Goal: Ask a question: Seek information or help from site administrators or community

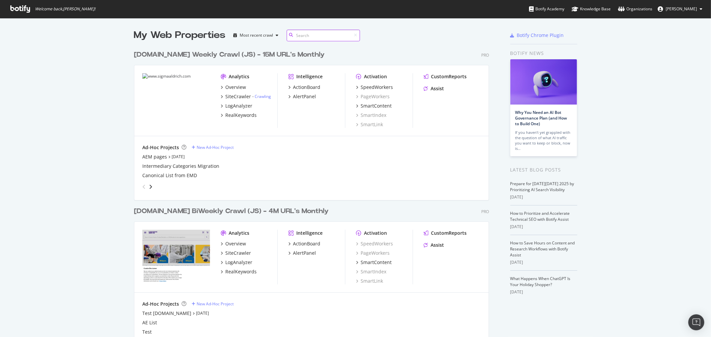
scroll to position [412, 355]
click at [229, 88] on div "Overview" at bounding box center [235, 87] width 21 height 7
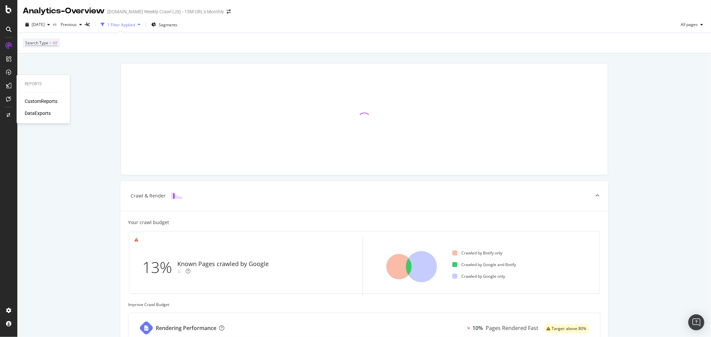
click at [45, 114] on div "DataExports" at bounding box center [38, 113] width 26 height 7
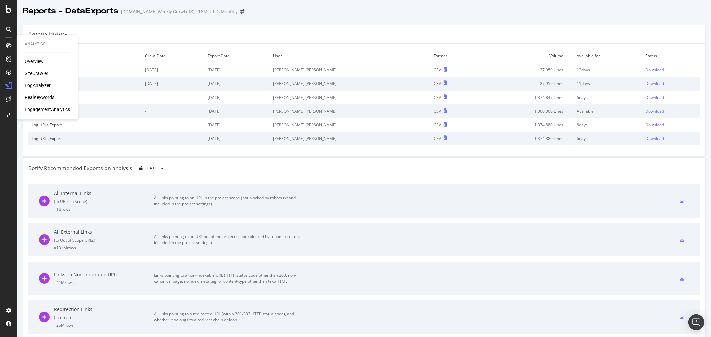
click at [34, 59] on div "Overview" at bounding box center [34, 61] width 19 height 7
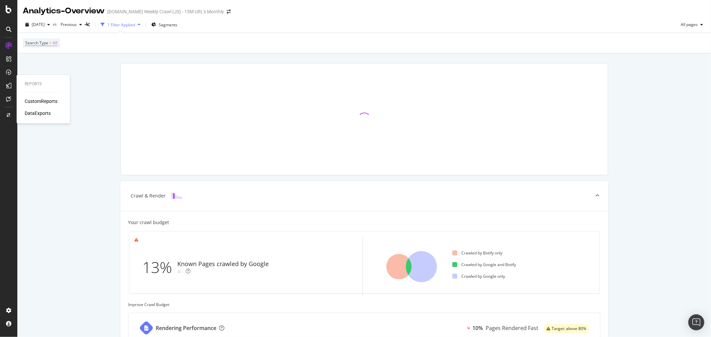
click at [44, 114] on div "DataExports" at bounding box center [38, 113] width 26 height 7
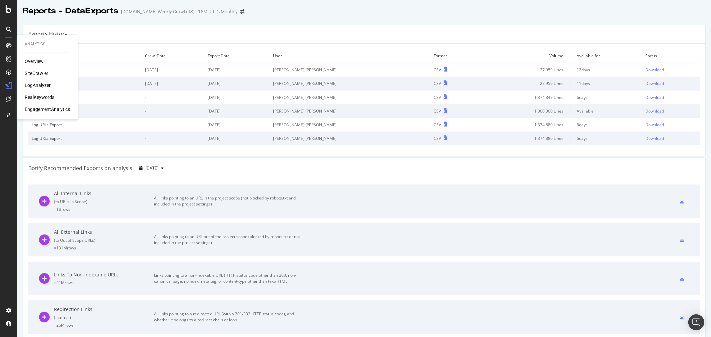
click at [34, 57] on div "Analytics Overview SiteCrawler LogAnalyzer RealKeywords EngagementAnalytics" at bounding box center [47, 77] width 56 height 82
click at [38, 62] on div "Overview" at bounding box center [34, 61] width 19 height 7
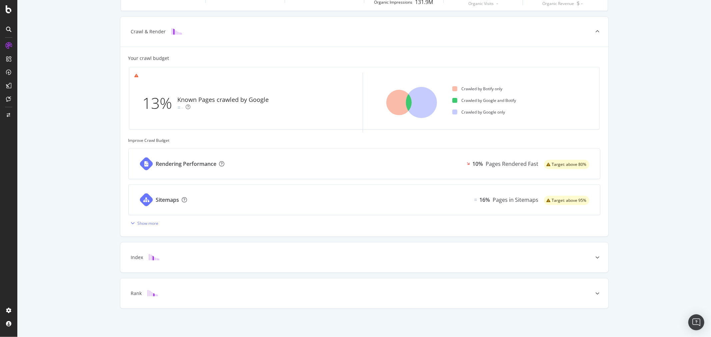
scroll to position [165, 0]
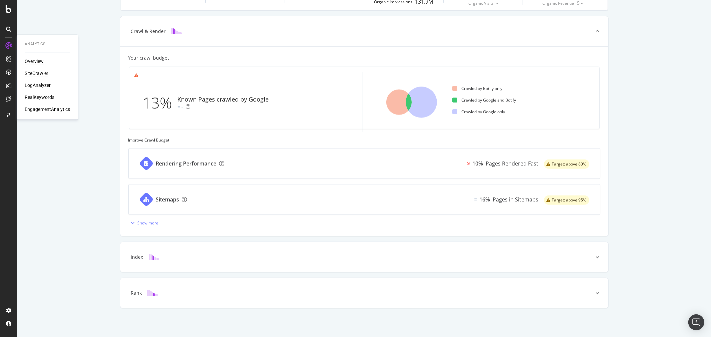
click at [42, 73] on div "SiteCrawler" at bounding box center [37, 73] width 24 height 7
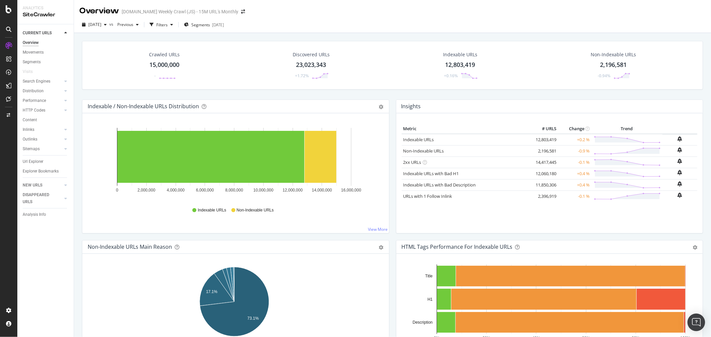
click at [699, 325] on img "Open Intercom Messenger" at bounding box center [696, 322] width 9 height 9
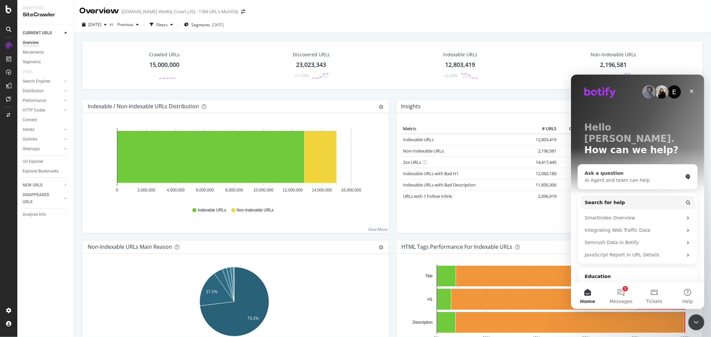
click at [616, 170] on div "Ask a question" at bounding box center [634, 173] width 98 height 7
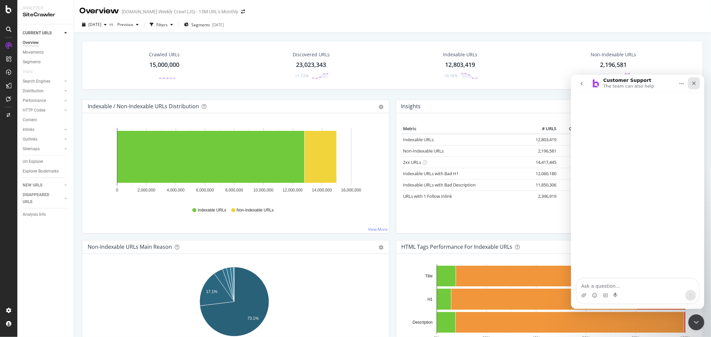
click at [695, 82] on icon "Close" at bounding box center [693, 82] width 5 height 5
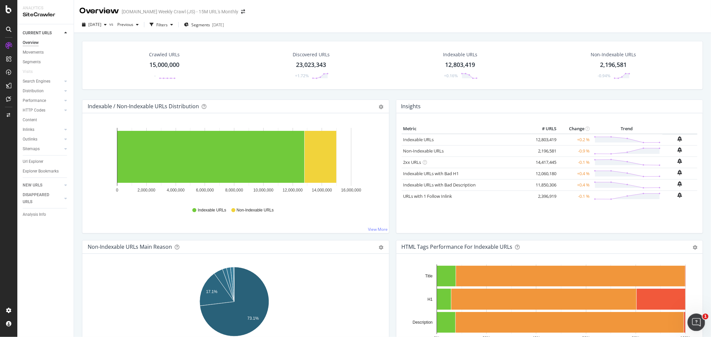
click at [699, 318] on div "Open Intercom Messenger" at bounding box center [696, 322] width 22 height 22
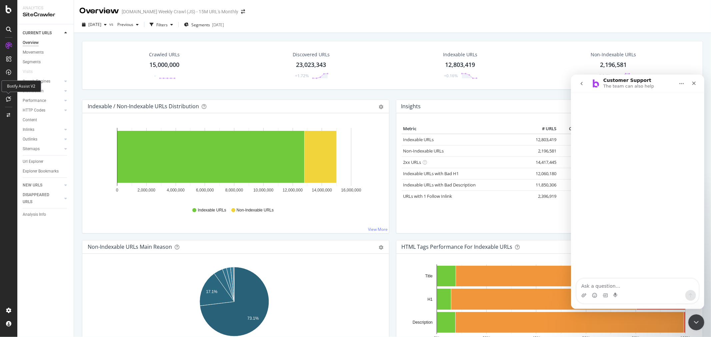
click at [9, 98] on icon at bounding box center [8, 98] width 5 height 5
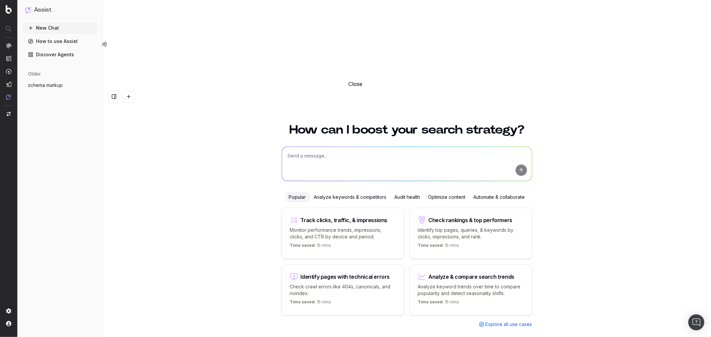
click at [358, 192] on div "Analyze keywords & competitors" at bounding box center [350, 197] width 81 height 11
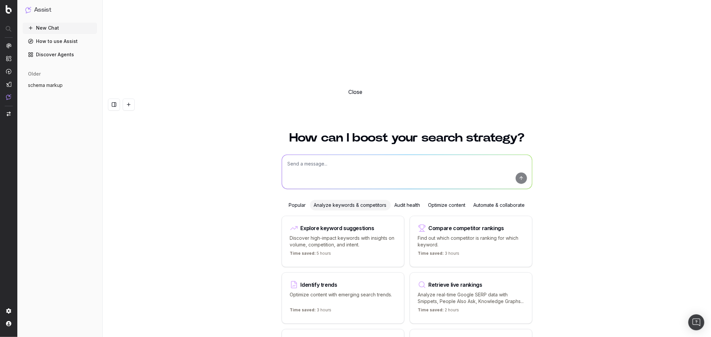
click at [358, 235] on p "Discover high-impact keywords with insights on volume, competition, and intent." at bounding box center [343, 241] width 106 height 13
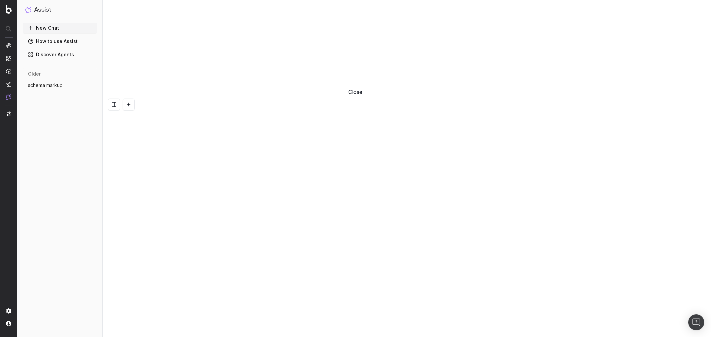
click at [698, 88] on button "Close" at bounding box center [355, 92] width 711 height 8
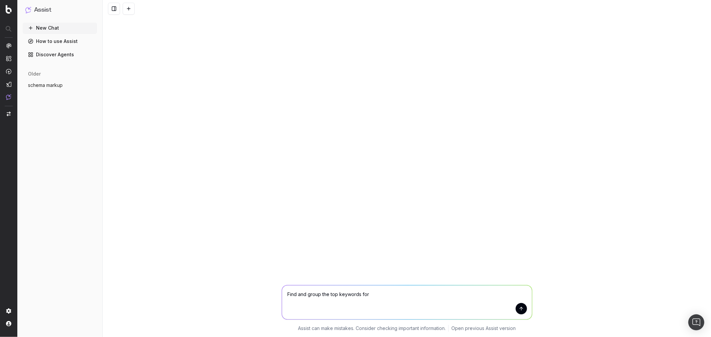
click at [382, 295] on textarea "Find and group the top keywords for" at bounding box center [407, 303] width 250 height 34
type textarea "Find and group the top keywords for antibody"
drag, startPoint x: 519, startPoint y: 305, endPoint x: 531, endPoint y: 291, distance: 19.2
click at [519, 305] on button "submit" at bounding box center [521, 308] width 11 height 11
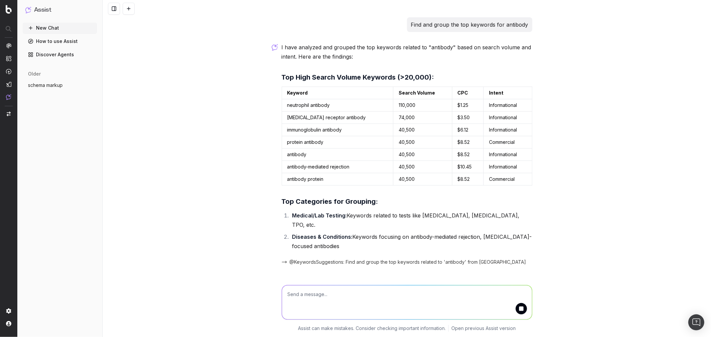
scroll to position [7, 0]
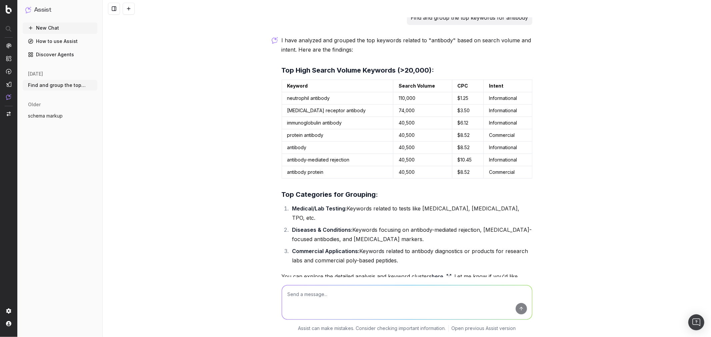
scroll to position [55, 0]
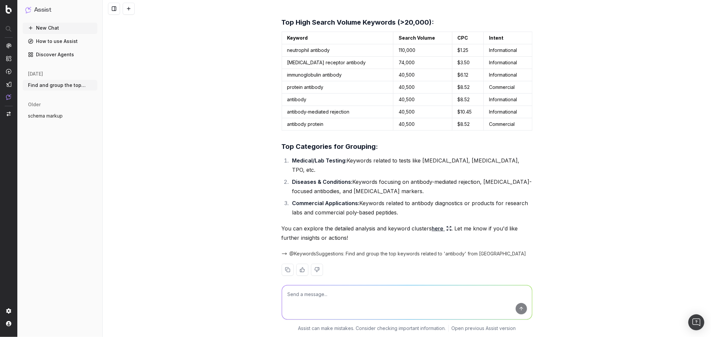
drag, startPoint x: 435, startPoint y: 219, endPoint x: 443, endPoint y: 227, distance: 10.9
click at [448, 235] on div "I have analyzed and grouped the top keywords related to "antibody" based on sea…" at bounding box center [407, 137] width 251 height 299
click at [438, 224] on link "here" at bounding box center [442, 228] width 20 height 9
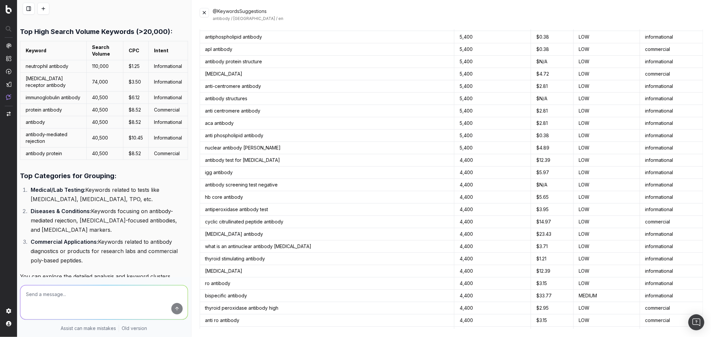
scroll to position [963, 0]
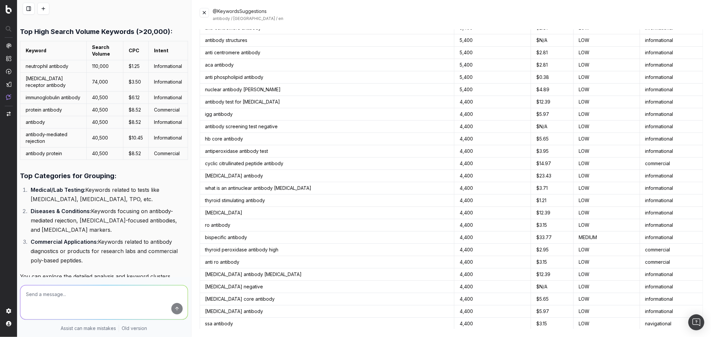
click at [131, 300] on textarea at bounding box center [103, 303] width 167 height 34
click at [103, 295] on textarea "Map this keywords to sigmaaldrich pages" at bounding box center [103, 303] width 167 height 34
click at [42, 295] on textarea "Map this keywords to [DOMAIN_NAME] pages" at bounding box center [103, 303] width 167 height 34
click at [42, 294] on textarea "Map this keywords to [DOMAIN_NAME] pages" at bounding box center [103, 303] width 167 height 34
type textarea "Map these keywords to [DOMAIN_NAME] pages"
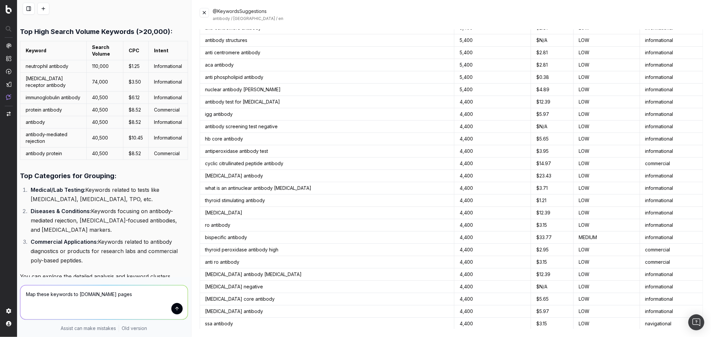
click at [172, 311] on button "submit" at bounding box center [176, 308] width 11 height 11
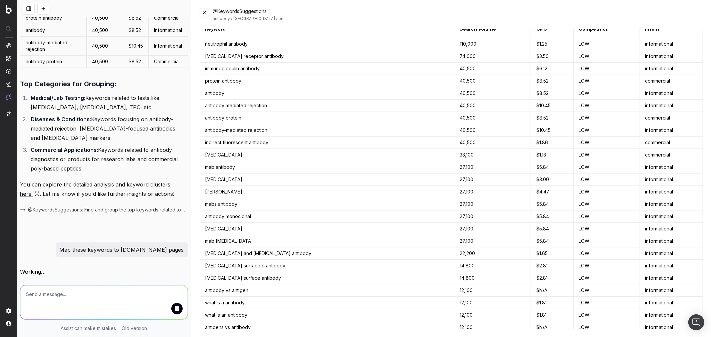
scroll to position [0, 0]
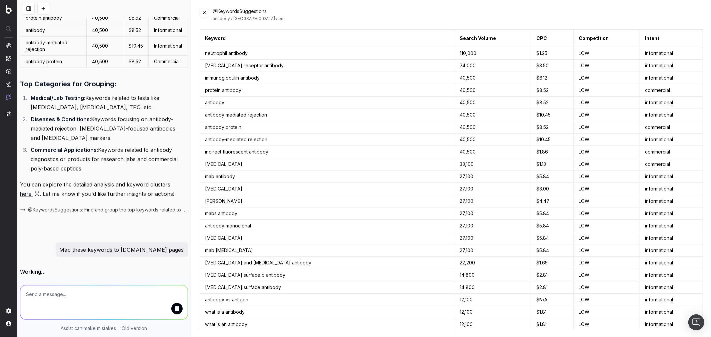
drag, startPoint x: 79, startPoint y: 29, endPoint x: 5, endPoint y: 142, distance: 135.2
click at [5, 144] on nav at bounding box center [8, 168] width 17 height 337
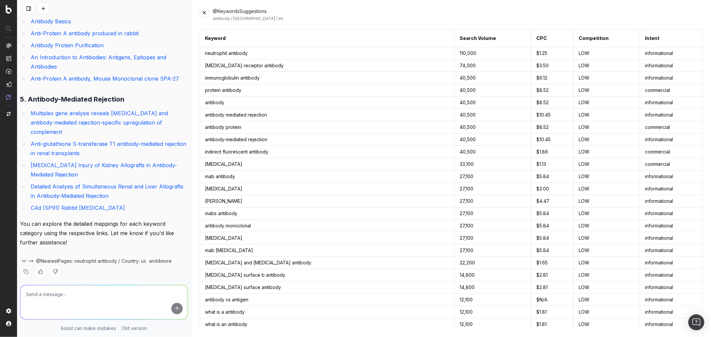
scroll to position [718, 0]
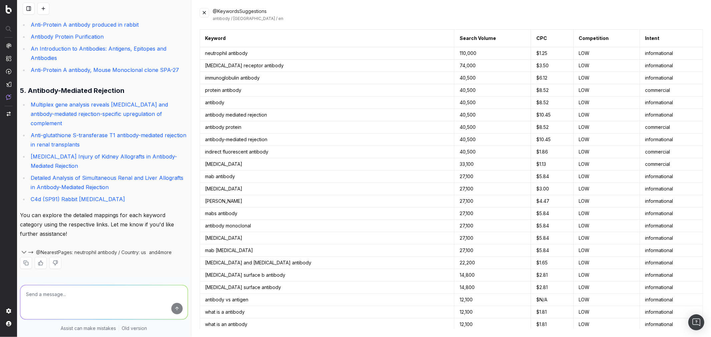
click at [130, 297] on textarea at bounding box center [103, 303] width 167 height 34
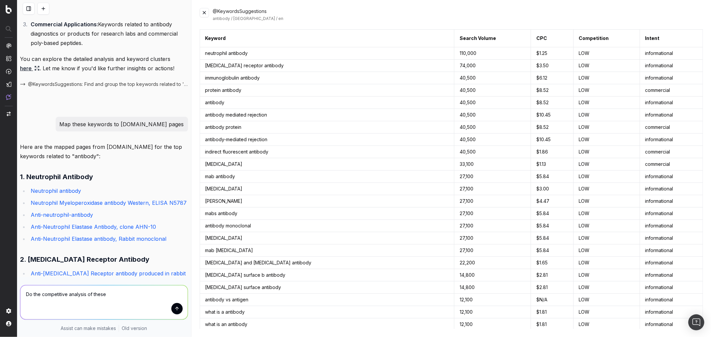
scroll to position [273, 0]
click at [31, 301] on textarea "Do the competitive analysis of these 5 top keywords. Use SERP analysis on" at bounding box center [103, 303] width 167 height 34
click at [57, 302] on textarea "Do the competitive analysis of these 5 top keywords. Use SERP Google for analys…" at bounding box center [103, 303] width 167 height 34
click at [145, 302] on textarea "Do the competitive analysis of these 5 top keywords. Use SERP Google for analys…" at bounding box center [103, 303] width 167 height 34
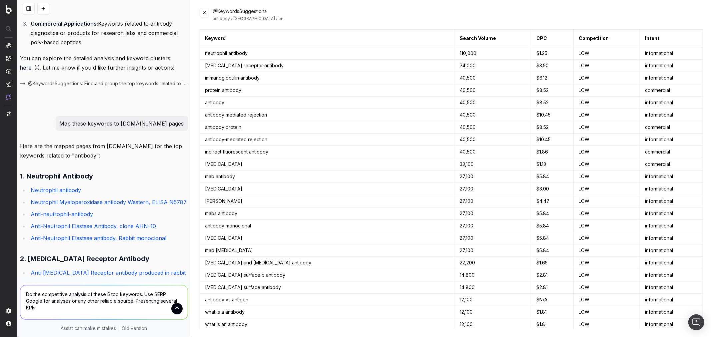
type textarea "Do the competitive analysis of these 5 top keywords. Use SERP Google for analys…"
click at [171, 308] on button "submit" at bounding box center [176, 308] width 11 height 11
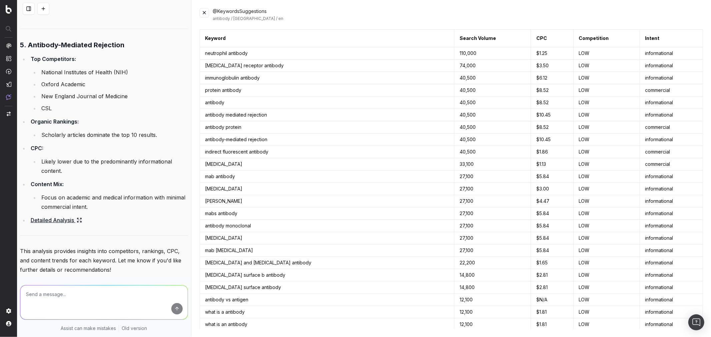
scroll to position [1992, 0]
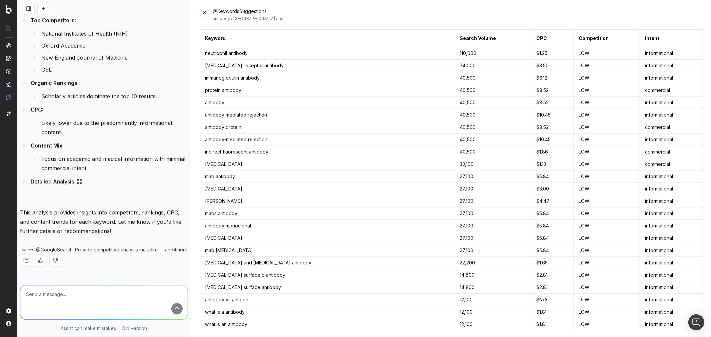
click at [115, 294] on textarea at bounding box center [103, 303] width 167 height 34
click at [91, 295] on textarea "Do the competitive analysis fro [DOMAIN_NAME], which is our website vs the othe…" at bounding box center [103, 303] width 167 height 34
click at [91, 294] on textarea "Do the competitive analysis fro [DOMAIN_NAME], which is our website vs the othe…" at bounding box center [103, 303] width 167 height 34
click at [112, 294] on textarea "Do the competitive analysis for [DOMAIN_NAME], which is our website vs the othe…" at bounding box center [103, 303] width 167 height 34
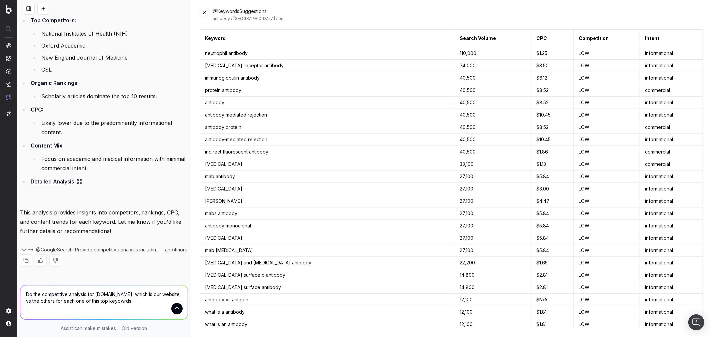
click at [121, 295] on textarea "Do the competitive analysis for [DOMAIN_NAME], which is our website vs the othe…" at bounding box center [103, 303] width 167 height 34
type textarea "Do the competitive analysis for [DOMAIN_NAME], which is our website vs the othe…"
click at [171, 311] on button "submit" at bounding box center [176, 308] width 11 height 11
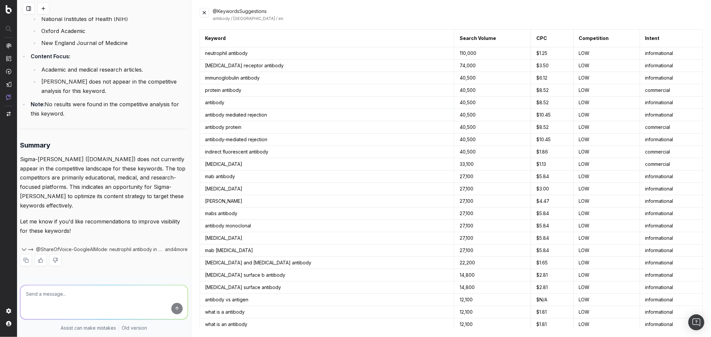
scroll to position [3045, 0]
click at [117, 295] on textarea at bounding box center [103, 303] width 167 height 34
click at [107, 295] on textarea at bounding box center [103, 303] width 167 height 34
click at [93, 294] on textarea "Identify how often bots crawls [DOMAIN_NAME] pages" at bounding box center [103, 303] width 167 height 34
click at [158, 295] on textarea "Identify how often bots crawls the [DOMAIN_NAME] pages" at bounding box center [103, 303] width 167 height 34
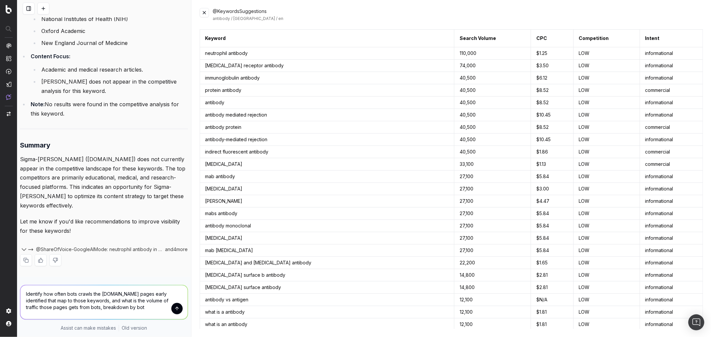
type textarea "Identify how often bots crawls the [DOMAIN_NAME] pages early identified that ma…"
click at [171, 309] on button "submit" at bounding box center [176, 308] width 11 height 11
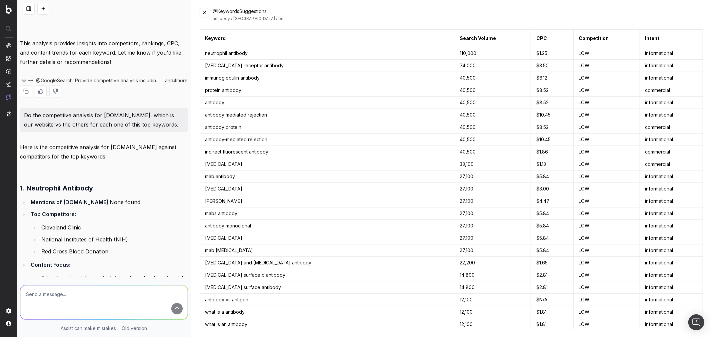
scroll to position [2186, 0]
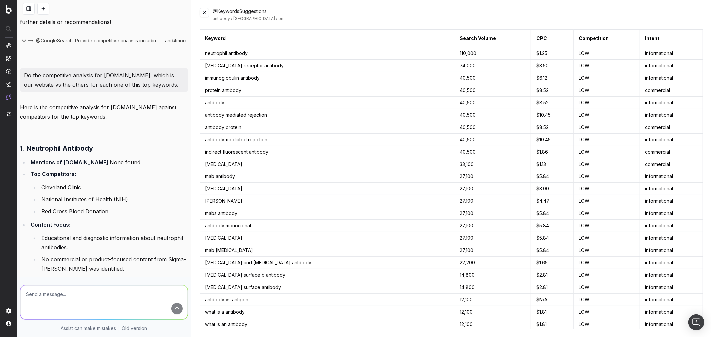
drag, startPoint x: 113, startPoint y: 178, endPoint x: 145, endPoint y: 179, distance: 32.4
click at [145, 167] on li "Mentions of [DOMAIN_NAME]: None found." at bounding box center [108, 162] width 159 height 9
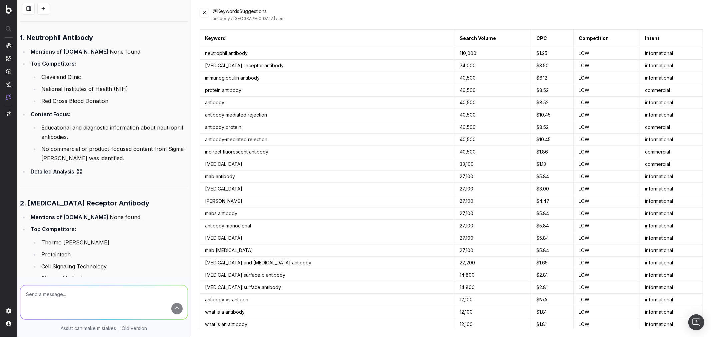
scroll to position [2297, 0]
drag, startPoint x: 112, startPoint y: 234, endPoint x: 161, endPoint y: 234, distance: 49.7
click at [161, 222] on li "Mentions of [DOMAIN_NAME]: None found." at bounding box center [108, 216] width 159 height 9
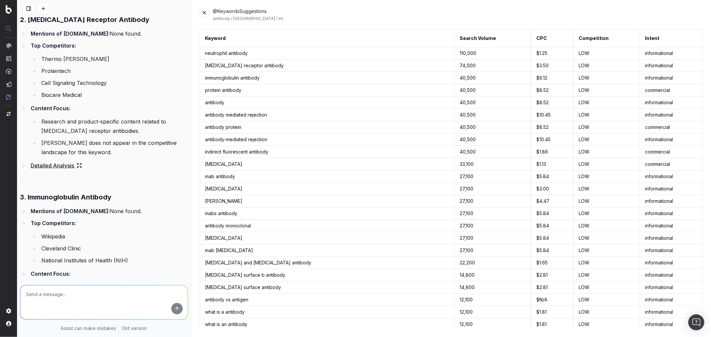
scroll to position [2482, 0]
drag, startPoint x: 113, startPoint y: 225, endPoint x: 148, endPoint y: 226, distance: 35.0
click at [148, 214] on li "Mentions of [DOMAIN_NAME]: None found." at bounding box center [108, 209] width 159 height 9
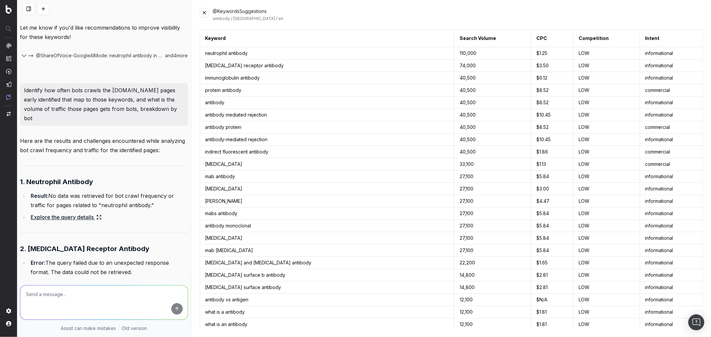
scroll to position [3223, 0]
click at [86, 223] on link "Explore the query details" at bounding box center [66, 217] width 71 height 9
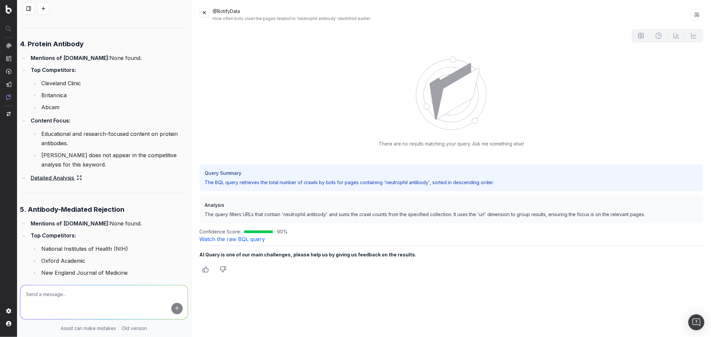
scroll to position [2815, 0]
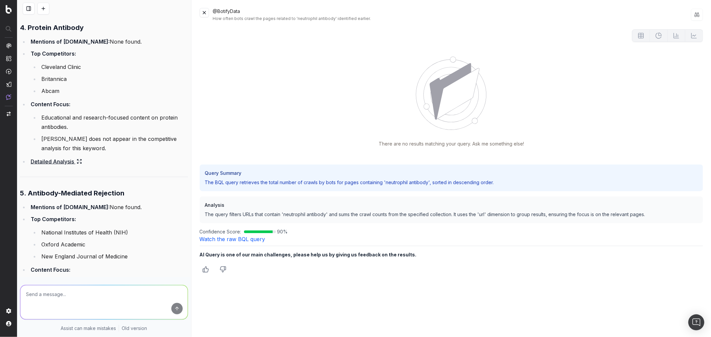
click at [67, 166] on link "Detailed Analysis" at bounding box center [56, 161] width 51 height 9
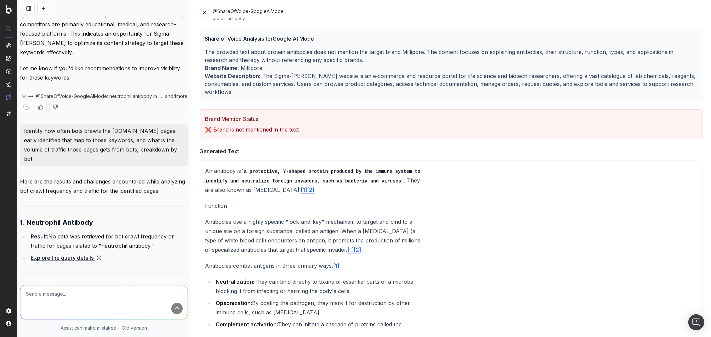
scroll to position [3257, 0]
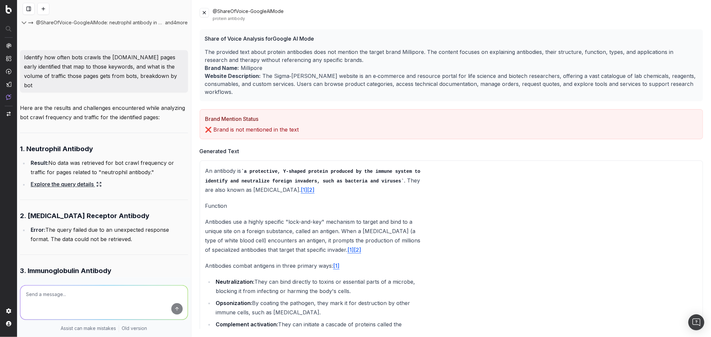
click at [79, 189] on link "Explore the query details" at bounding box center [66, 184] width 71 height 9
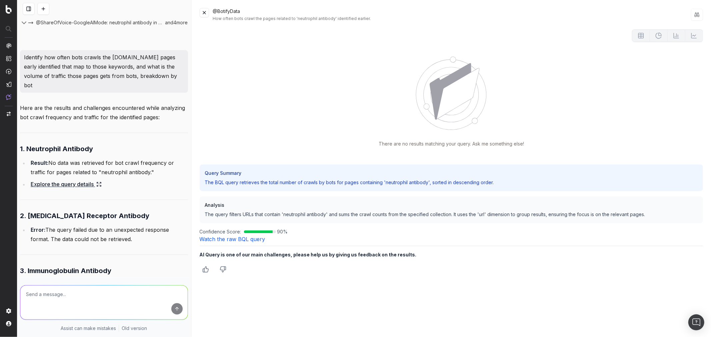
drag, startPoint x: 250, startPoint y: 240, endPoint x: 268, endPoint y: 240, distance: 17.7
click at [250, 240] on link "Watch the raw BQL query" at bounding box center [233, 239] width 66 height 7
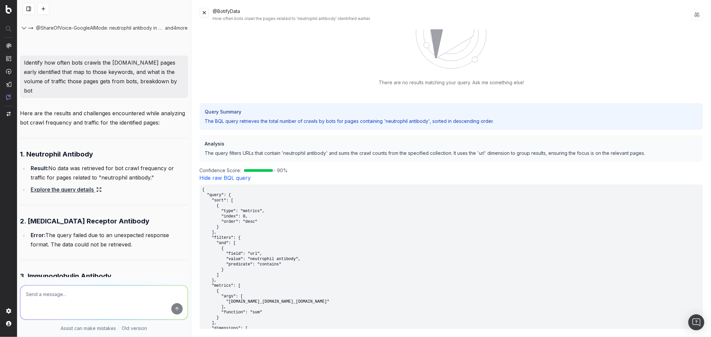
scroll to position [3294, 0]
